Goal: Navigation & Orientation: Find specific page/section

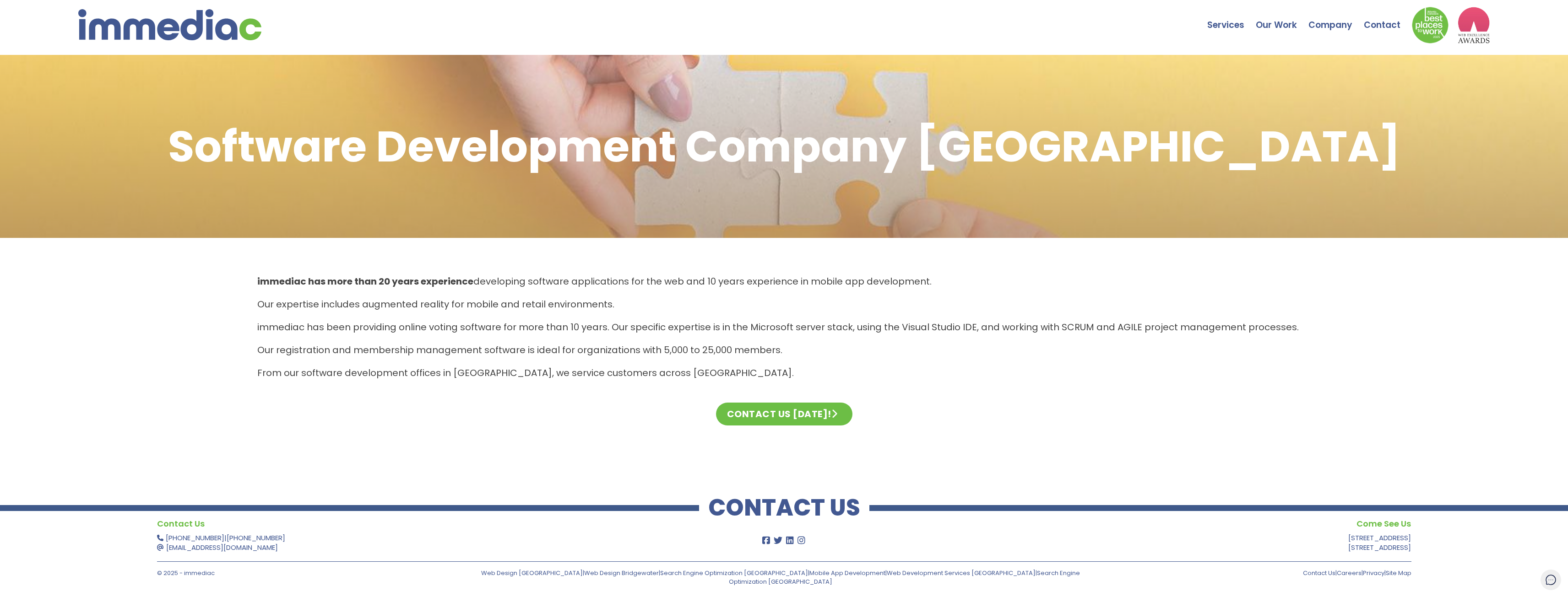
click at [0, 0] on link "Technologies" at bounding box center [0, 0] width 0 height 0
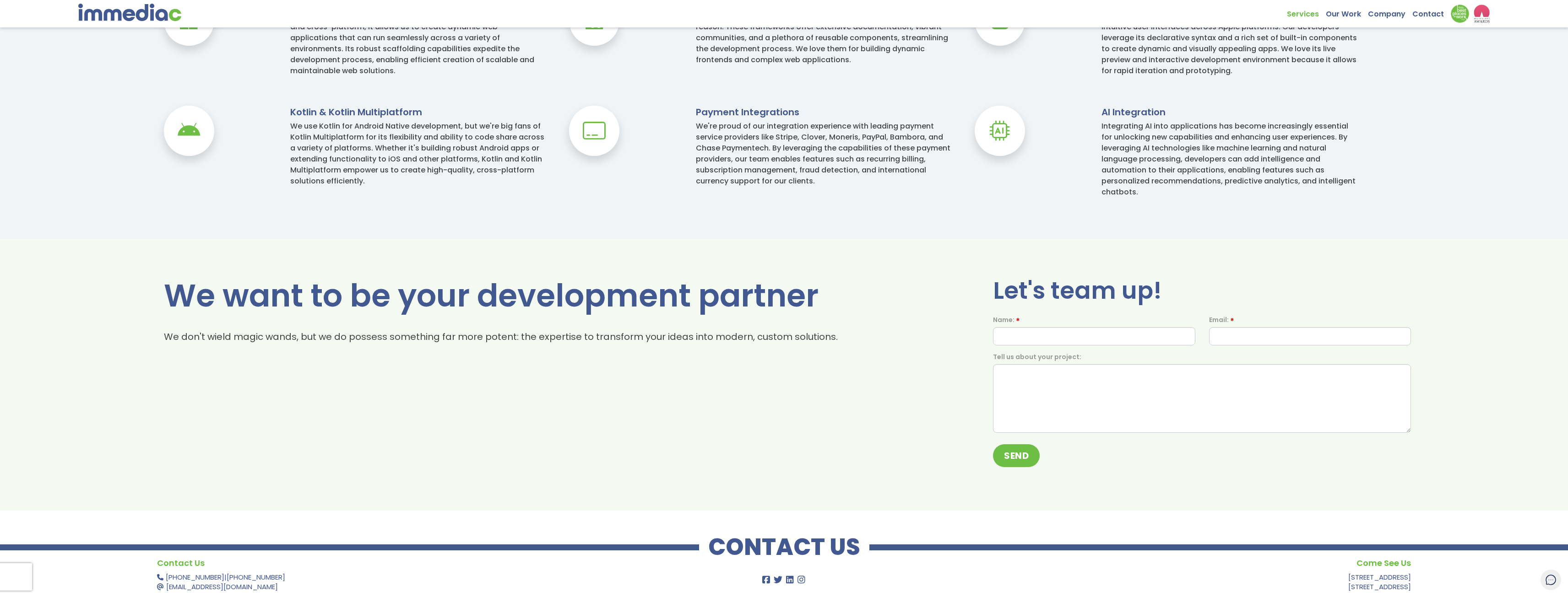
scroll to position [990, 0]
